Goal: Find specific page/section: Find specific page/section

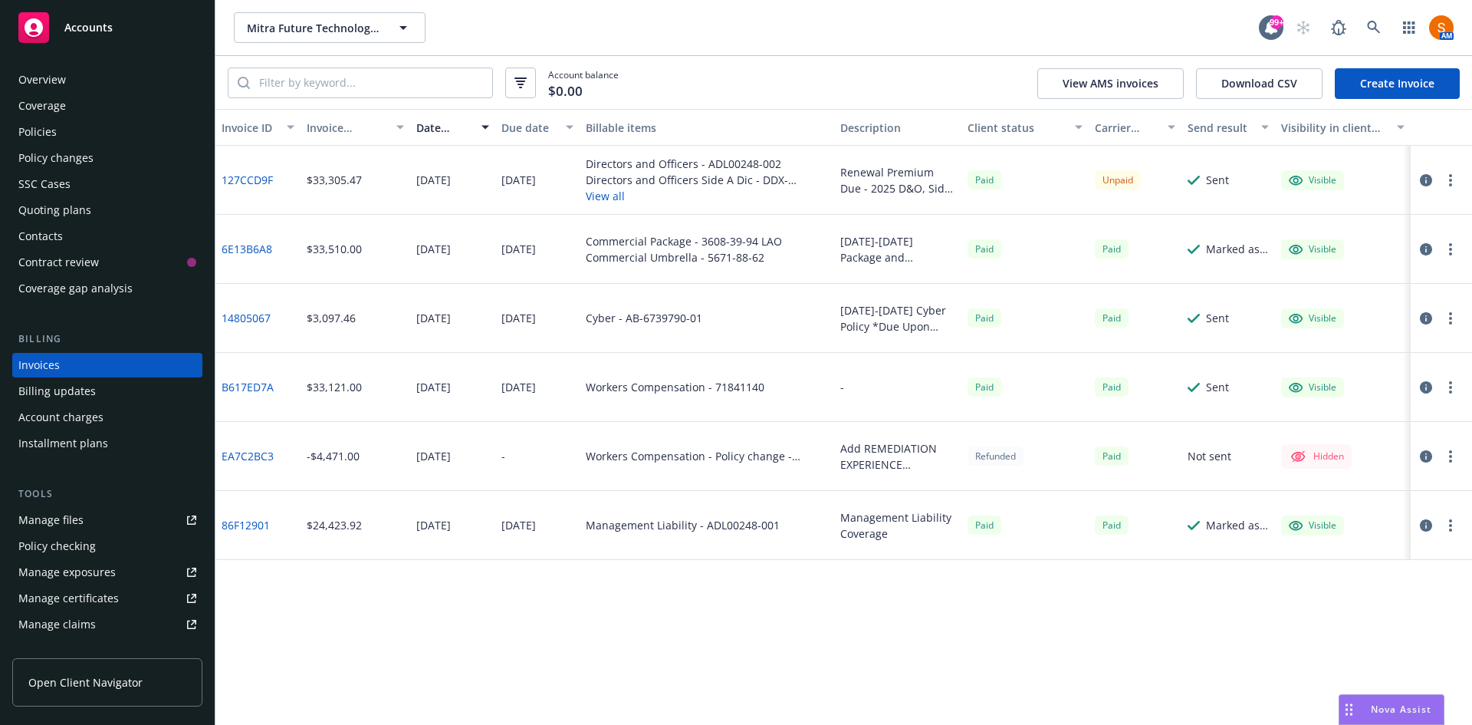
click at [1375, 28] on icon at bounding box center [1373, 27] width 13 height 13
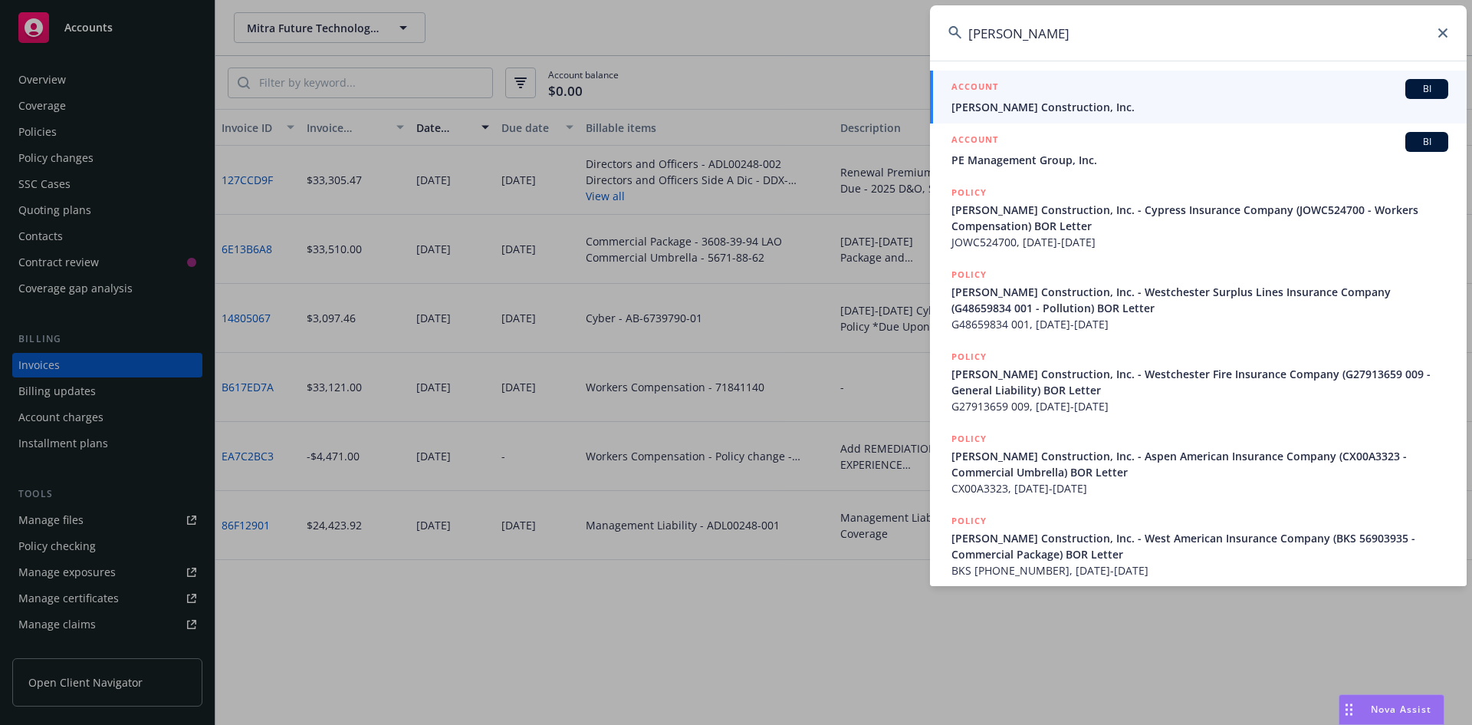
type input "[PERSON_NAME]"
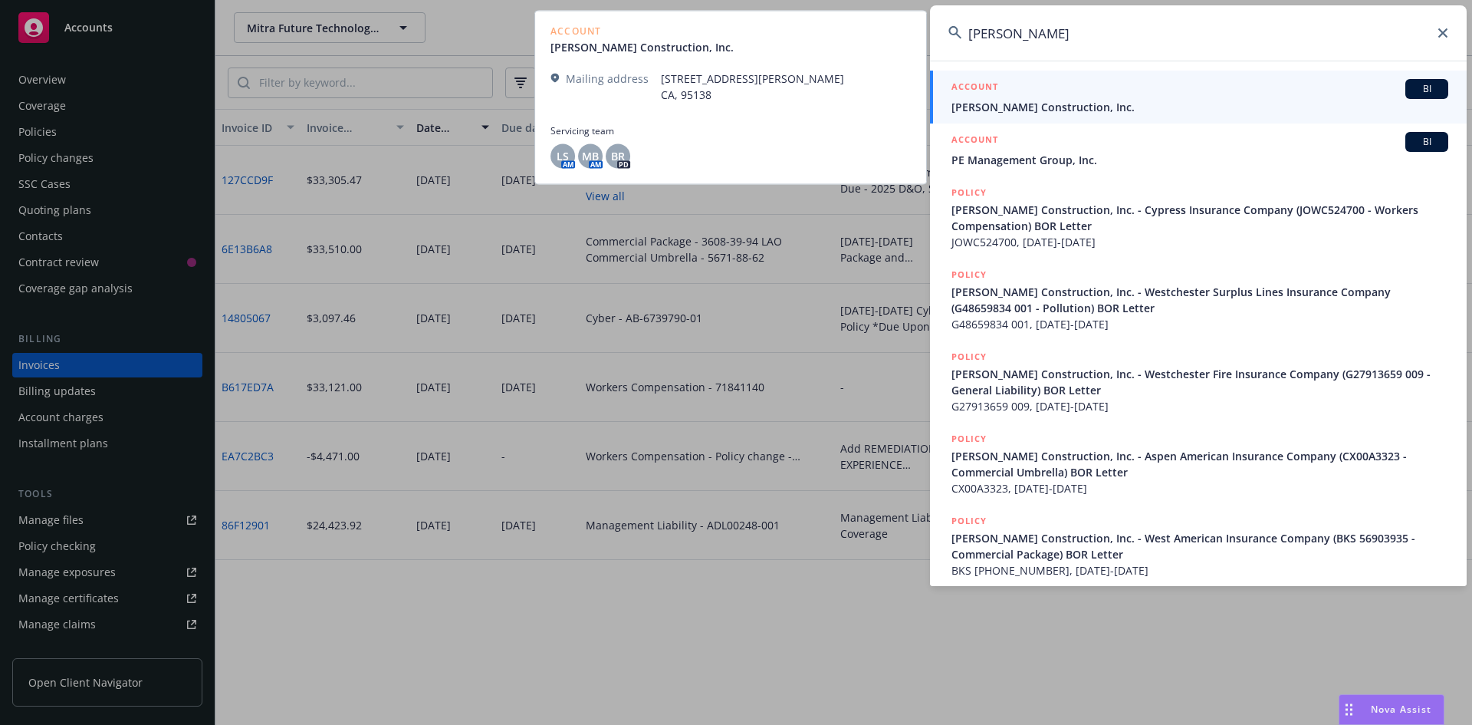
click at [1070, 112] on span "[PERSON_NAME] Construction, Inc." at bounding box center [1199, 107] width 497 height 16
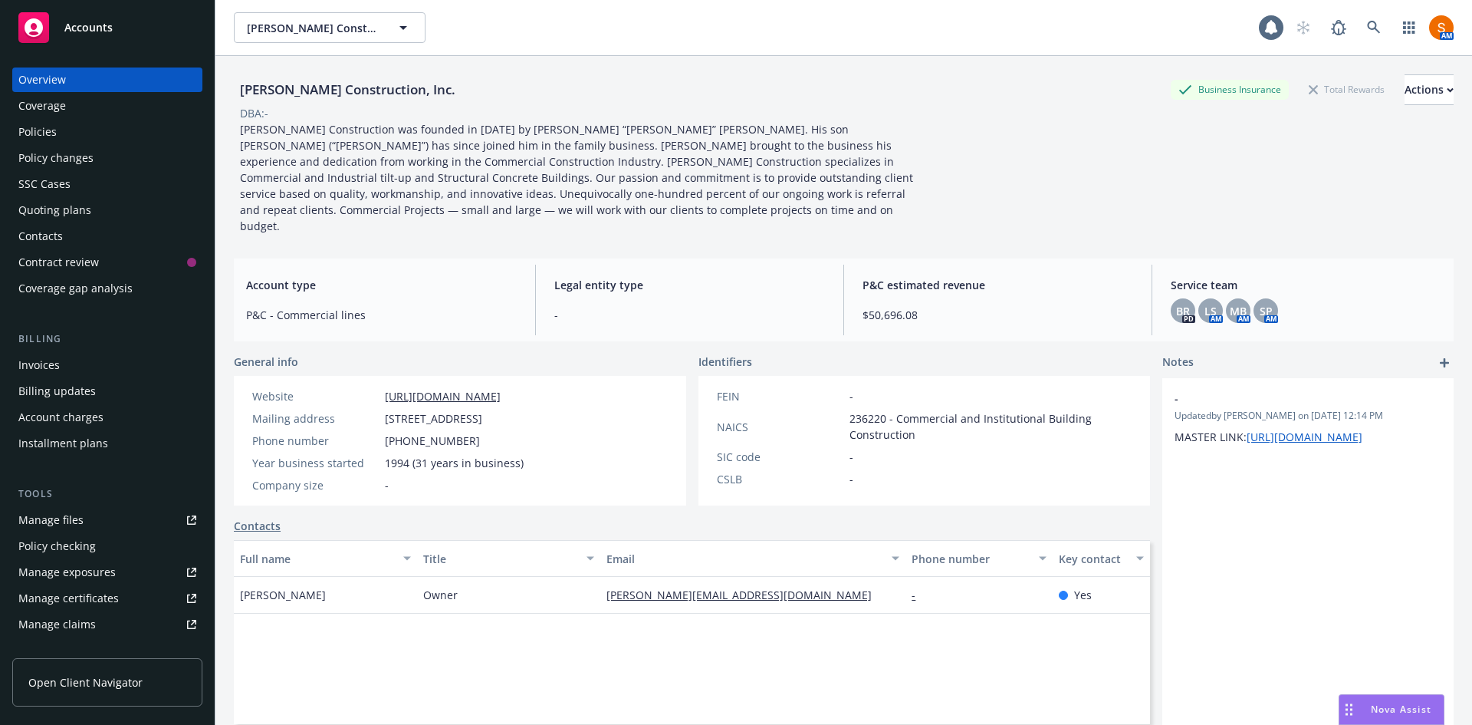
click at [102, 142] on div "Policies" at bounding box center [107, 132] width 178 height 25
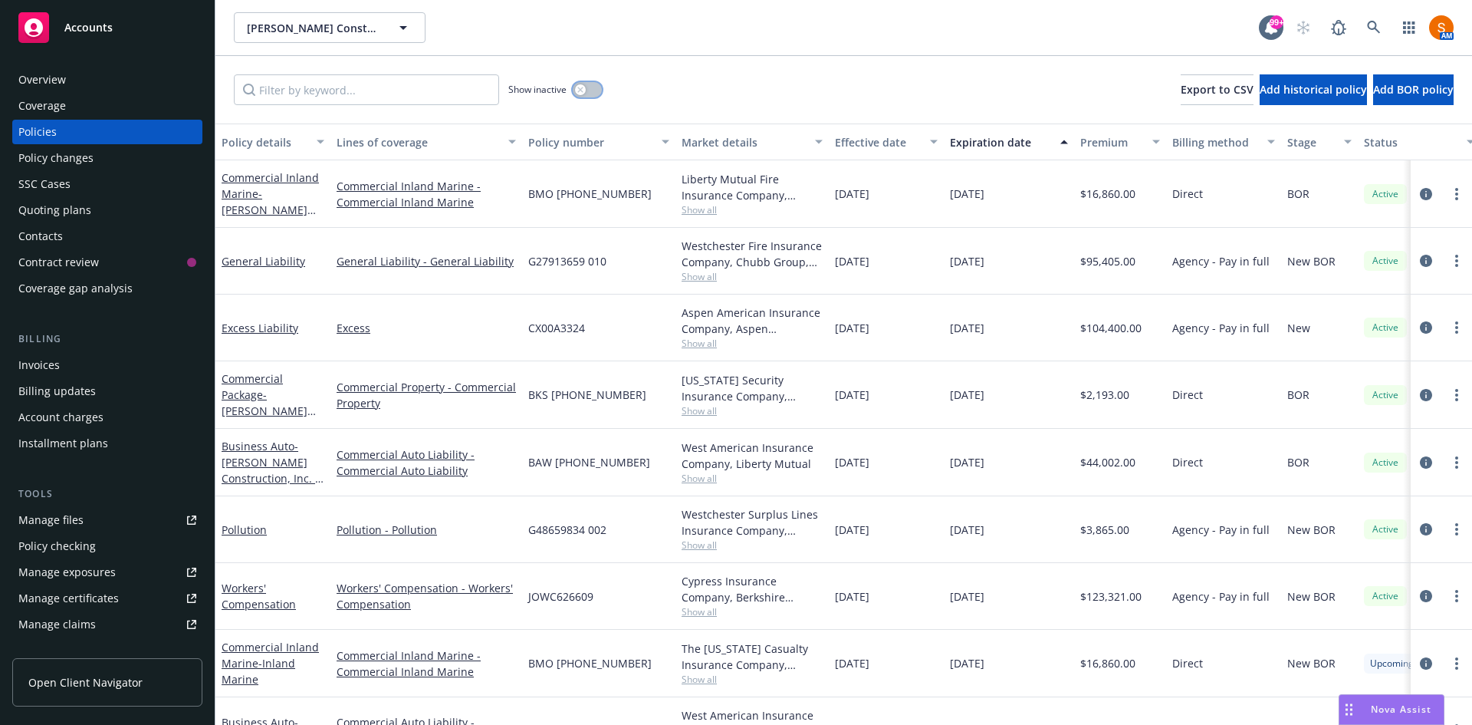
click at [592, 87] on button "button" at bounding box center [587, 89] width 29 height 15
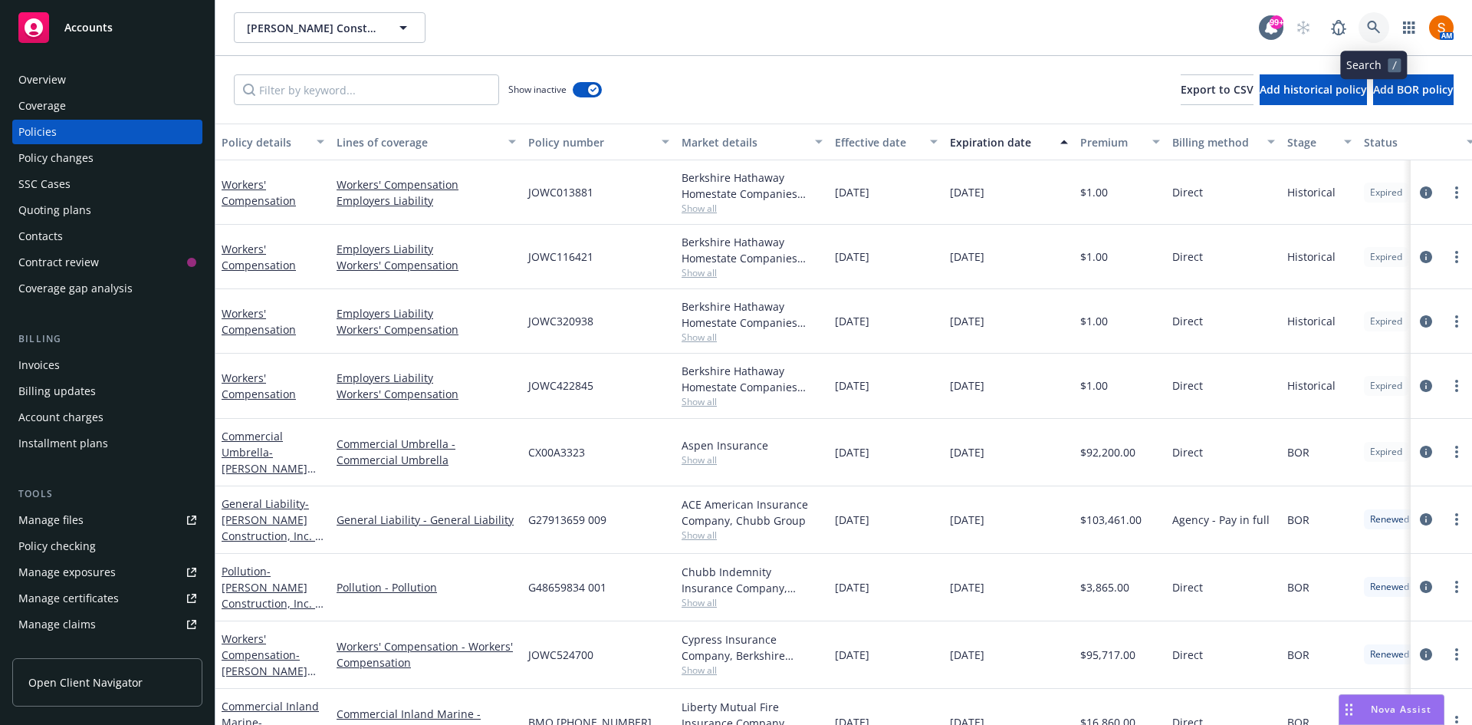
click at [1363, 28] on link at bounding box center [1374, 27] width 31 height 31
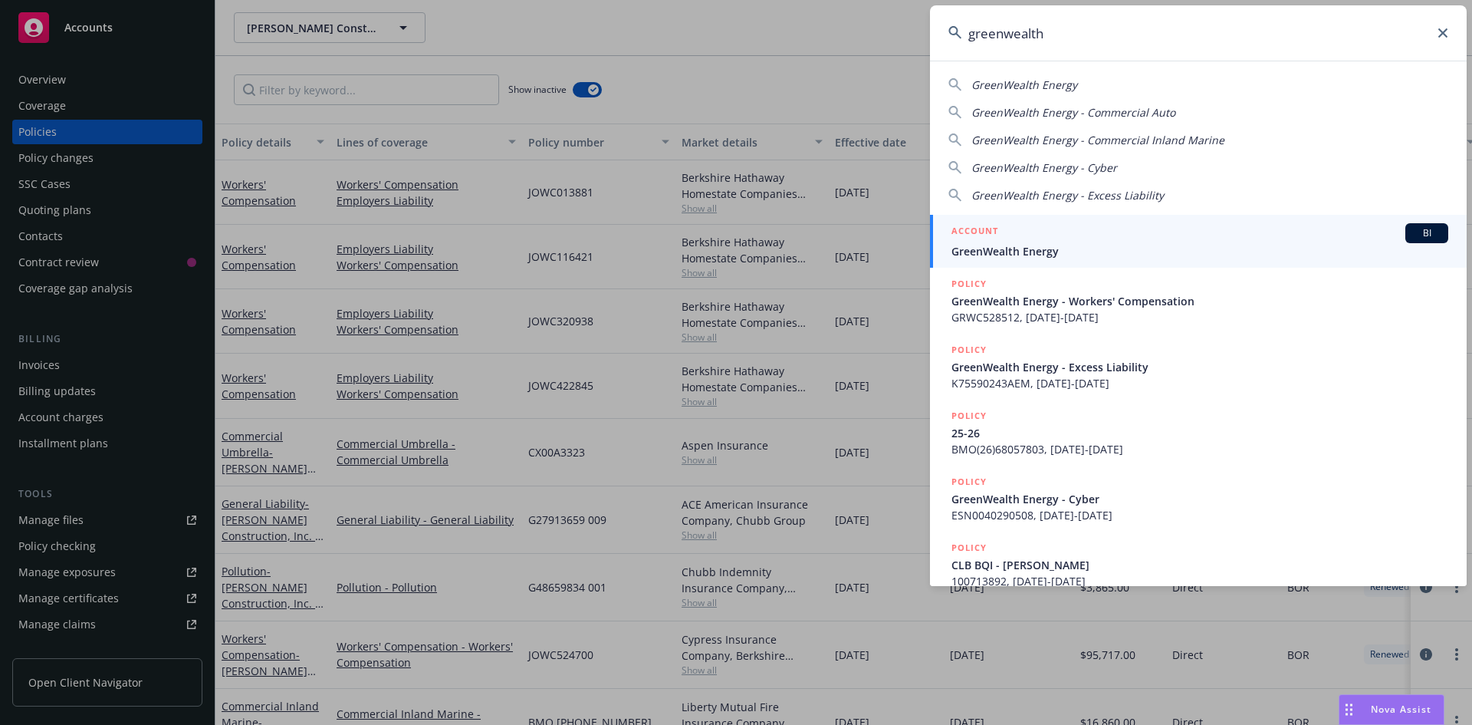
type input "greenwealth"
drag, startPoint x: 1321, startPoint y: 55, endPoint x: 984, endPoint y: 240, distance: 384.6
click at [984, 240] on h5 "ACCOUNT" at bounding box center [974, 232] width 47 height 18
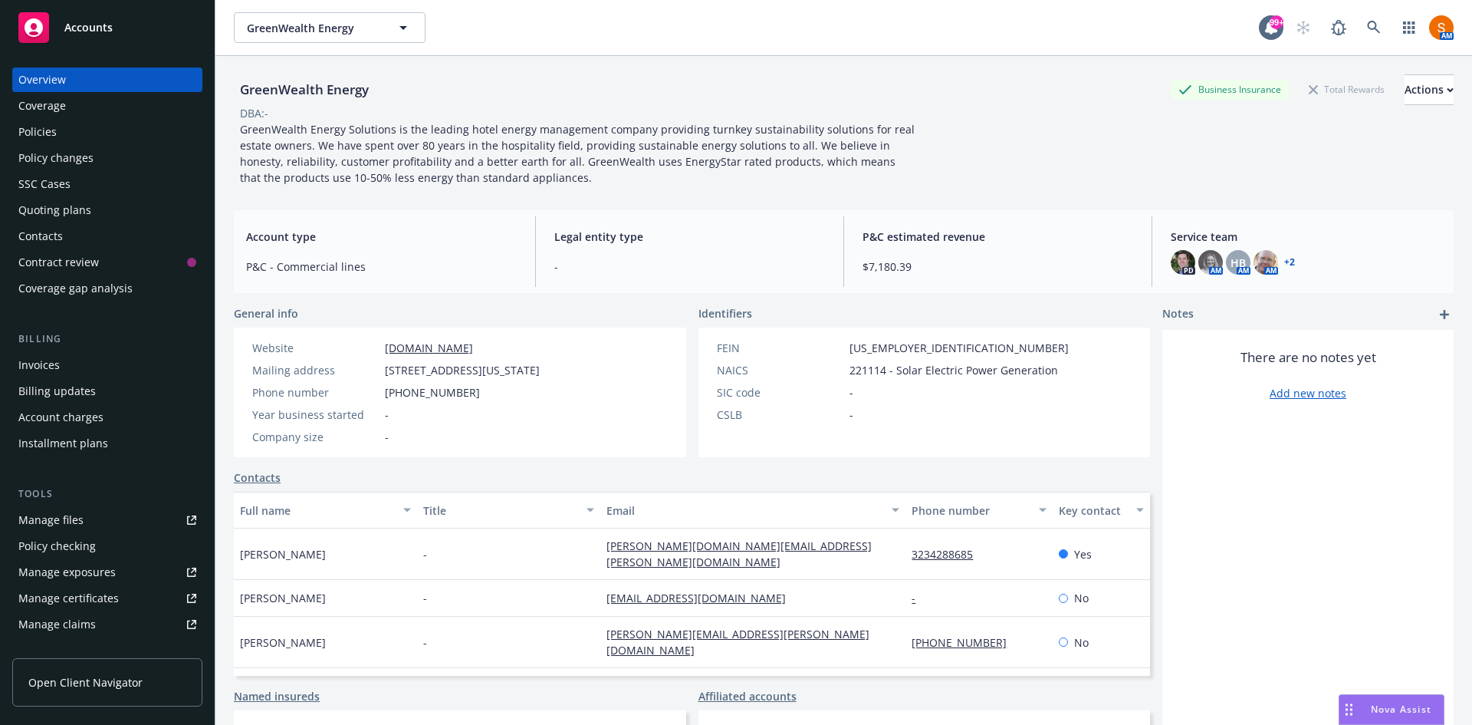
click at [64, 360] on div "Invoices" at bounding box center [107, 365] width 178 height 25
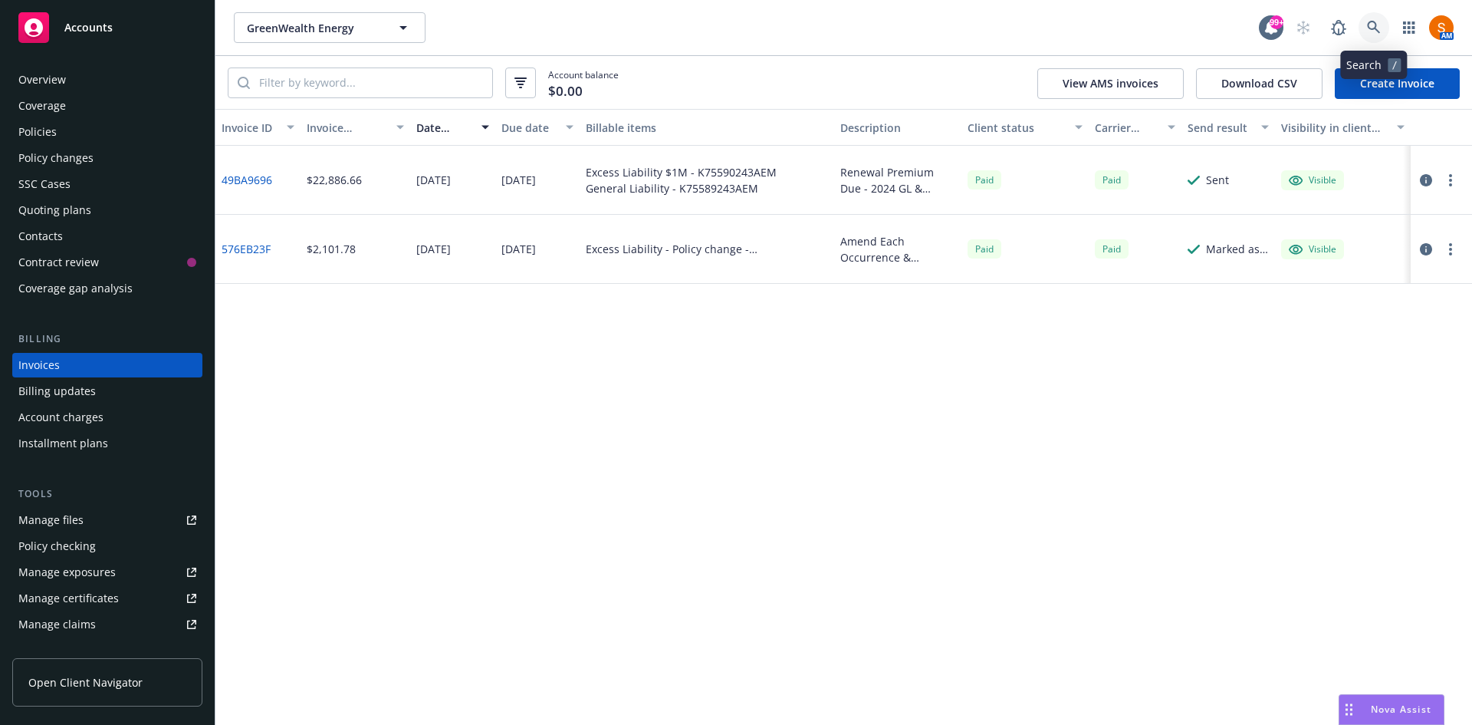
click at [1359, 28] on link at bounding box center [1374, 27] width 31 height 31
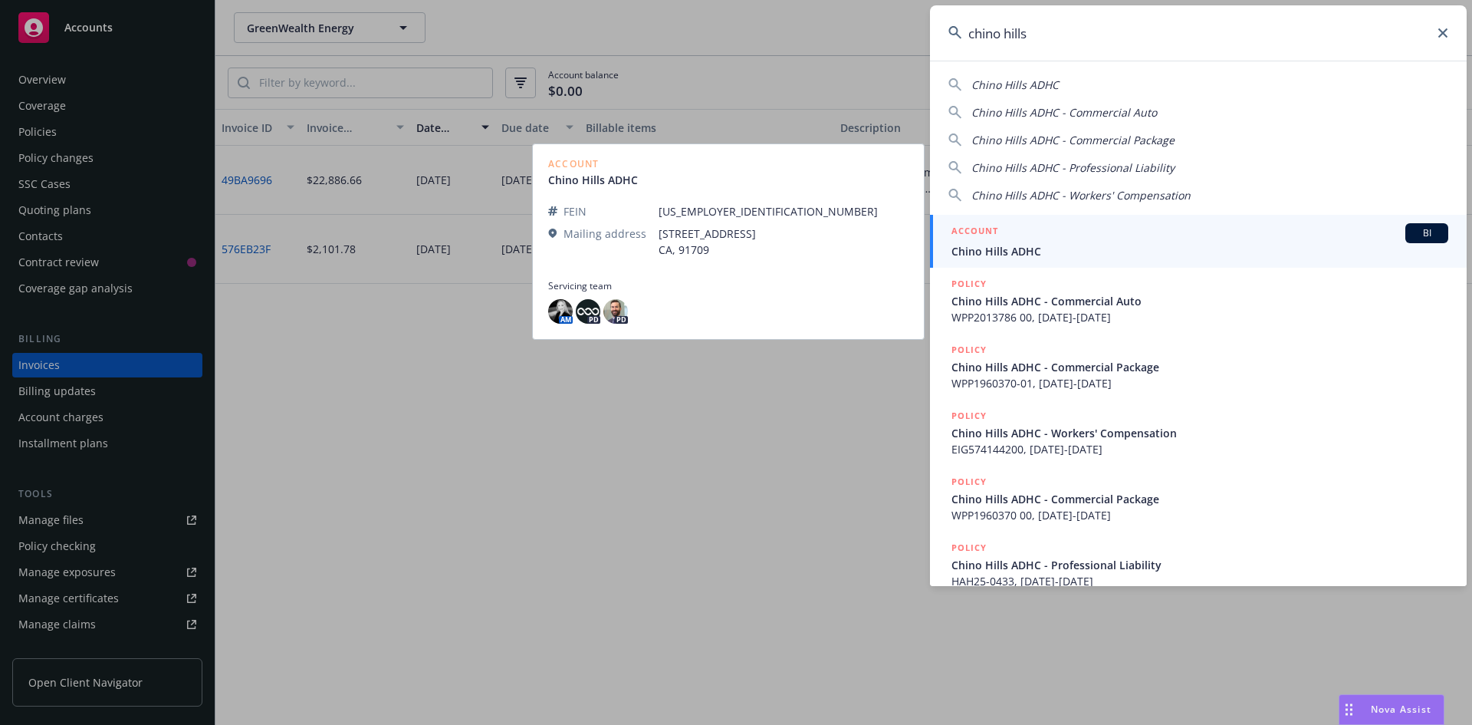
type input "chino hills"
click at [1034, 243] on span "Chino Hills ADHC" at bounding box center [1199, 251] width 497 height 16
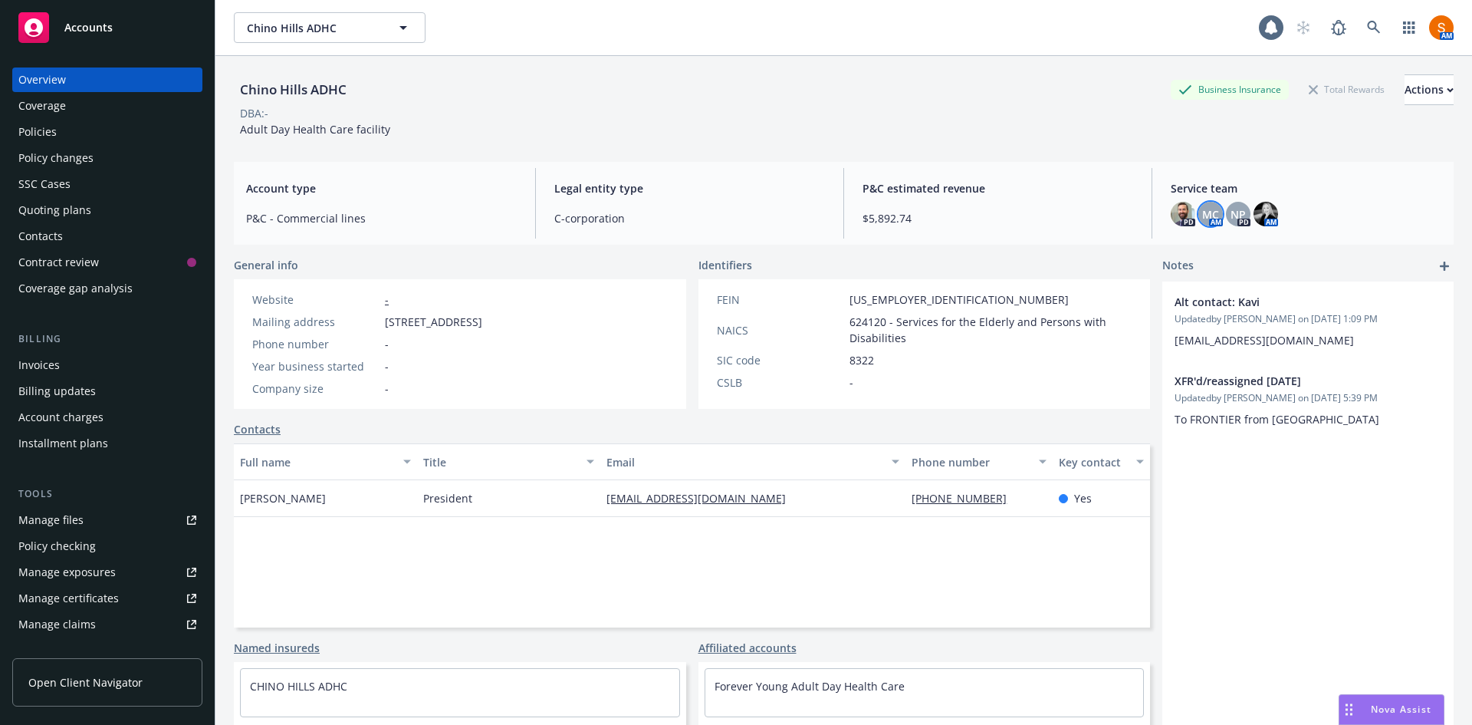
click at [1202, 219] on span "MC" at bounding box center [1210, 214] width 17 height 16
click at [1057, 185] on span "P&C estimated revenue" at bounding box center [998, 188] width 271 height 16
